Goal: Check status: Check status

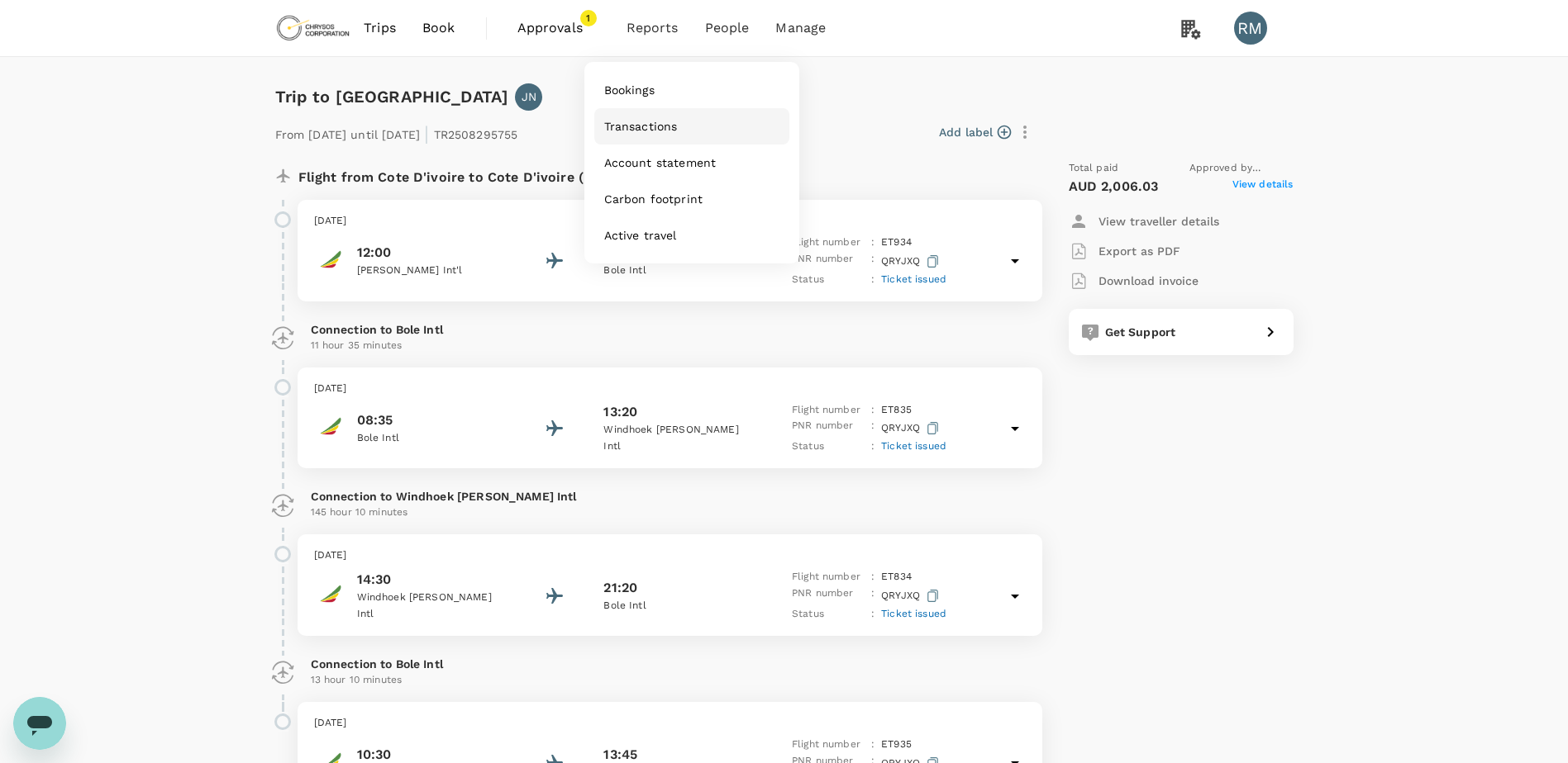
click at [646, 128] on span "Transactions" at bounding box center [641, 126] width 74 height 17
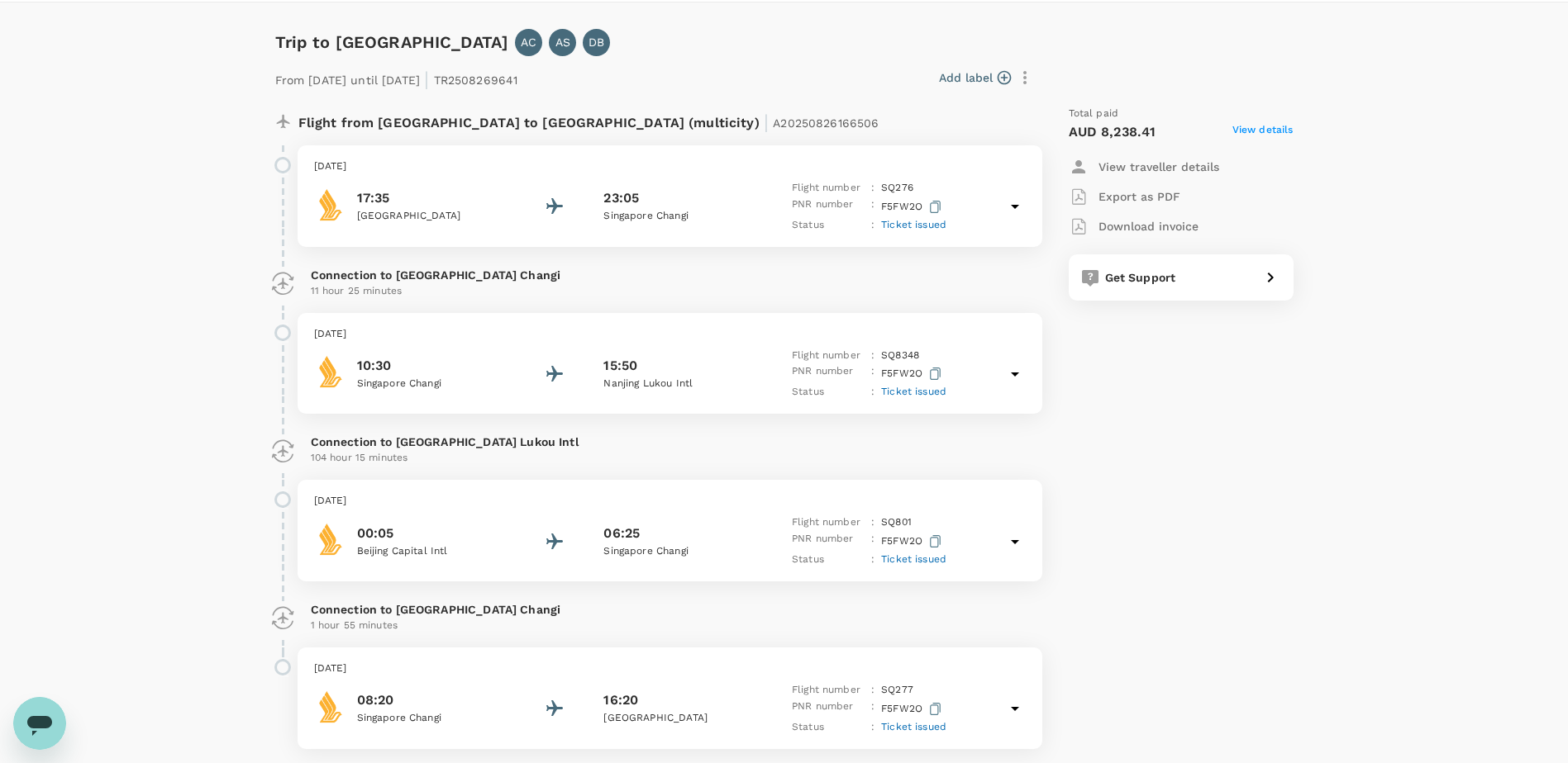
scroll to position [82, 0]
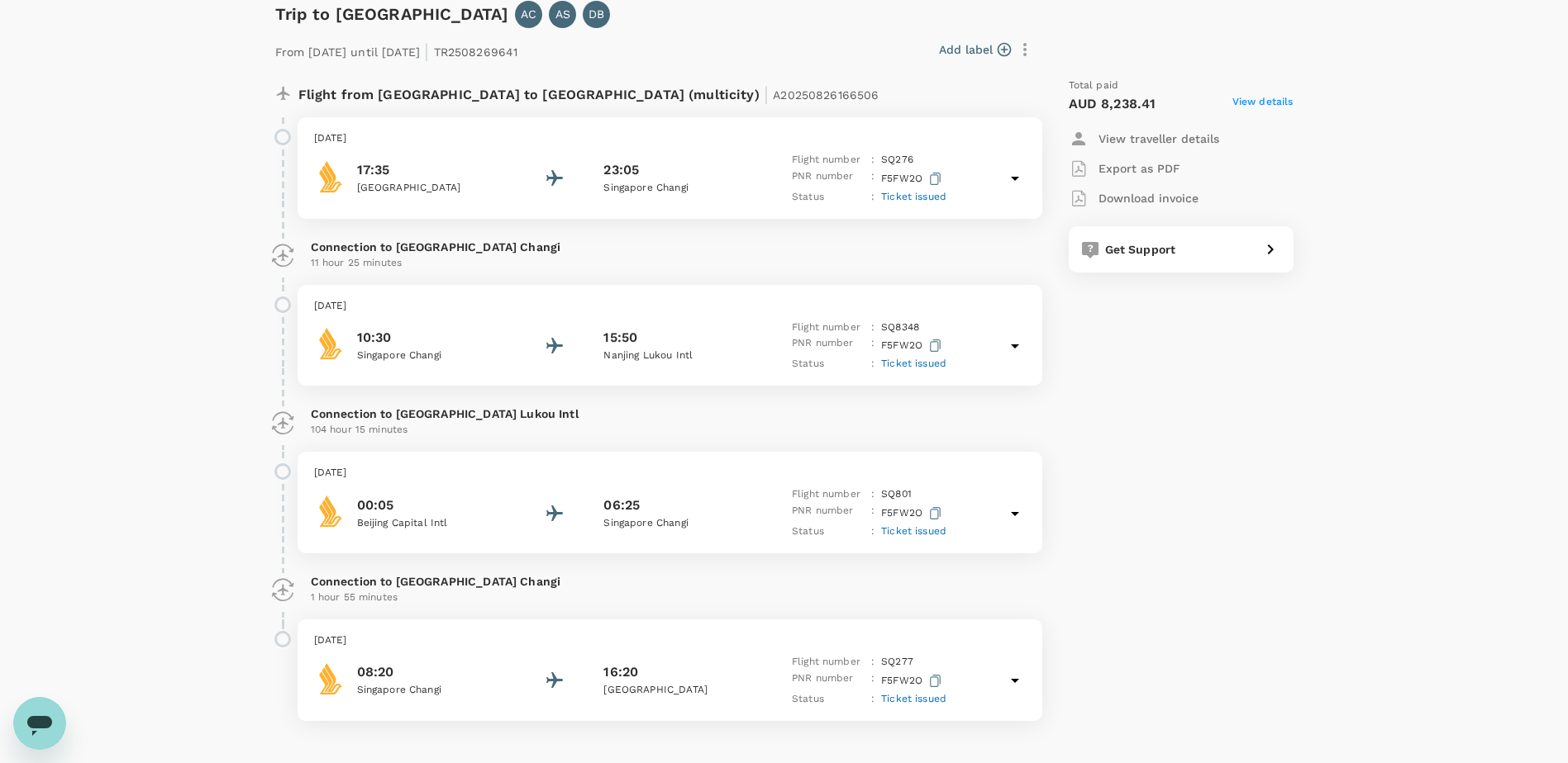
click at [1266, 99] on span "View details" at bounding box center [1263, 103] width 61 height 20
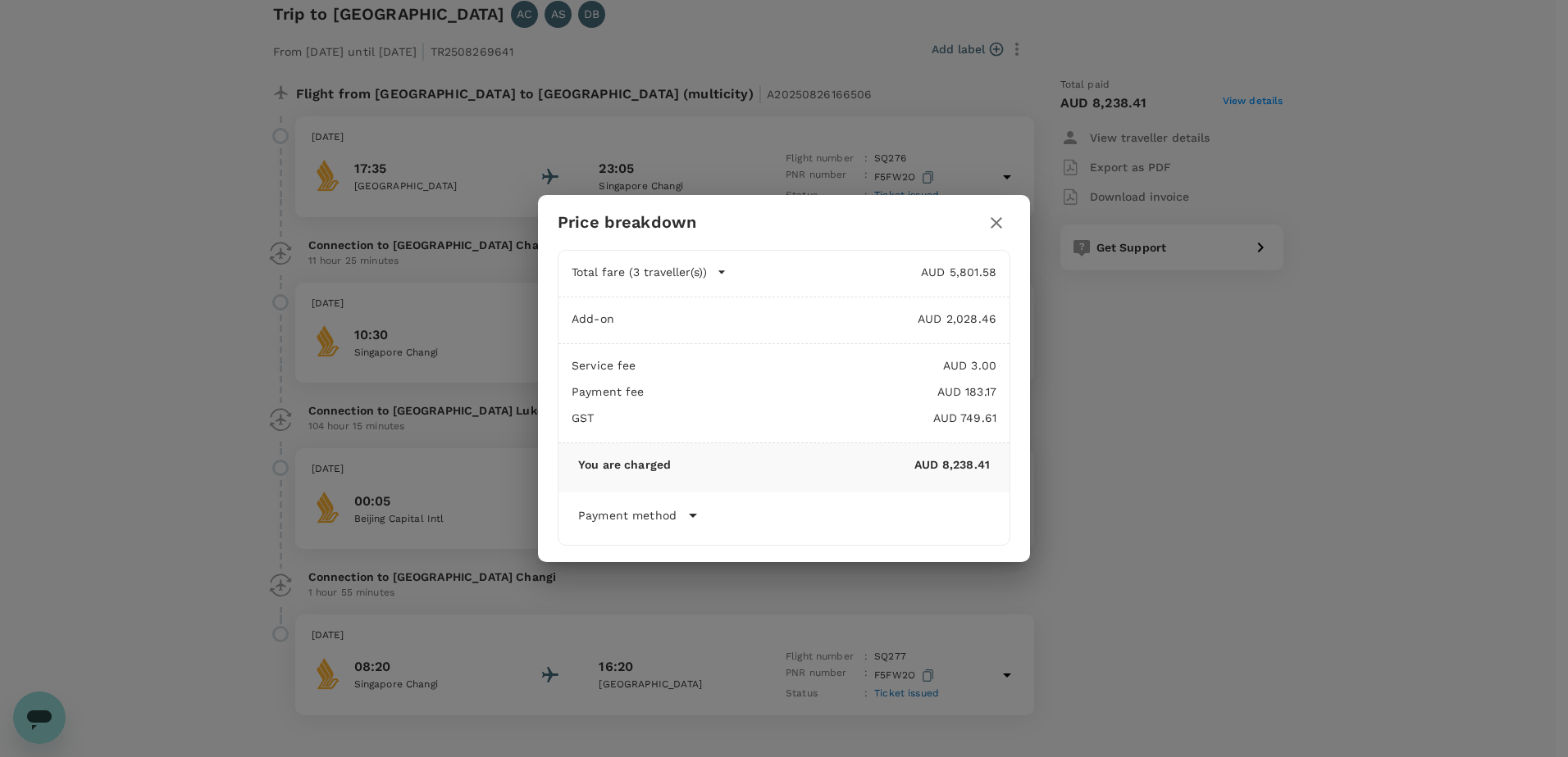
click at [996, 224] on icon "button" at bounding box center [996, 223] width 20 height 20
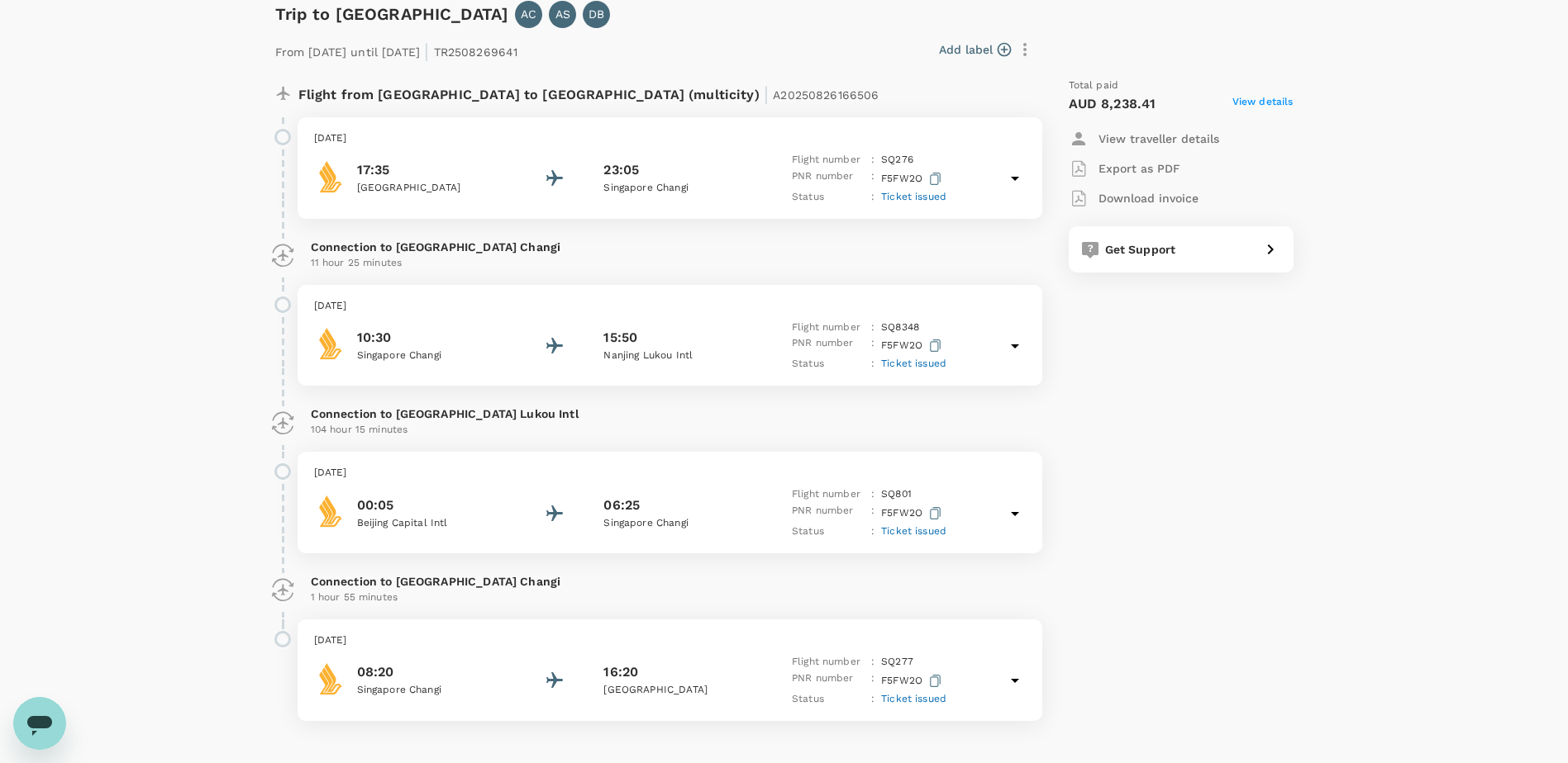
click at [1015, 346] on icon at bounding box center [1014, 346] width 8 height 4
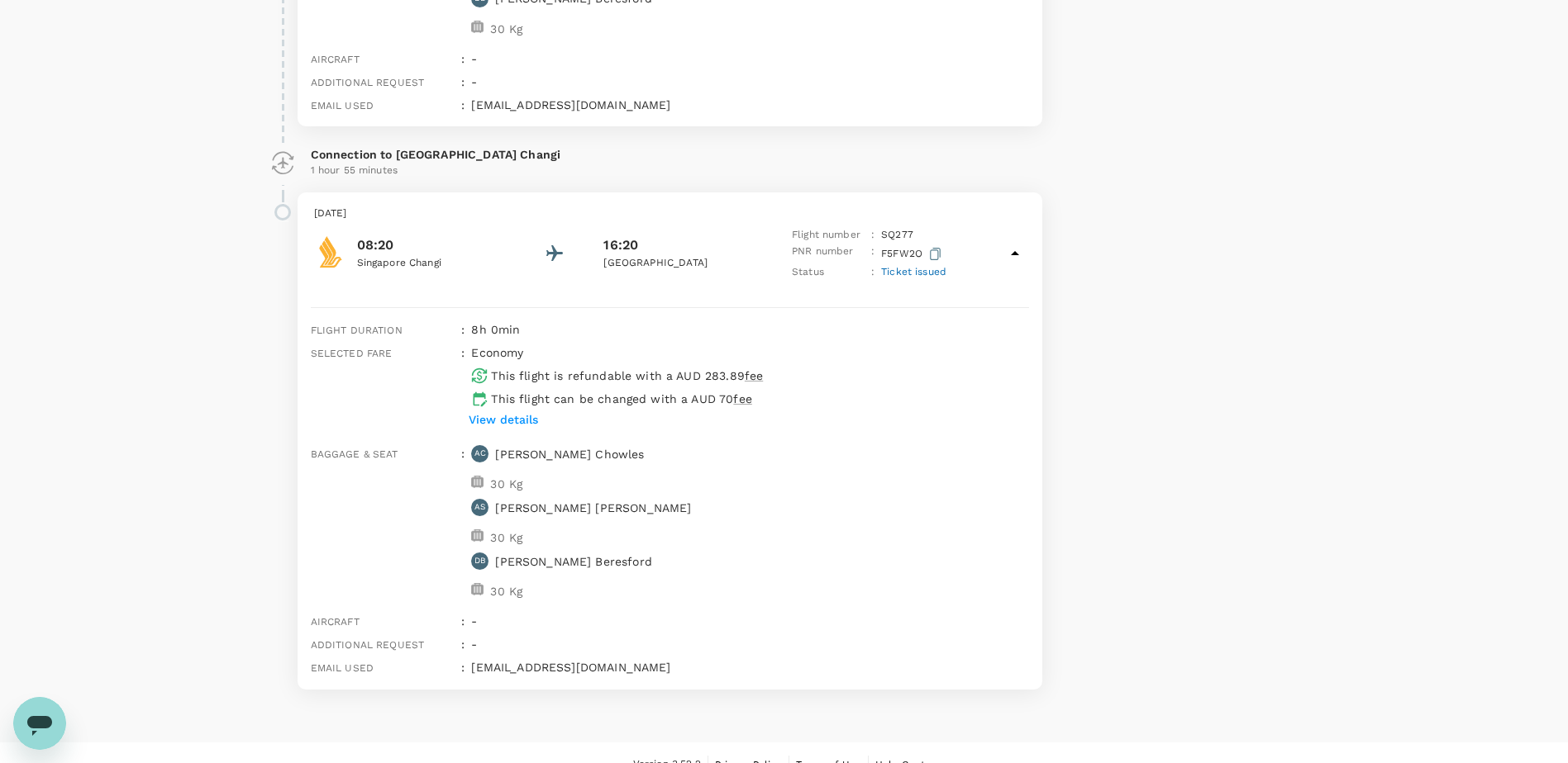
scroll to position [1719, 0]
